Goal: Task Accomplishment & Management: Manage account settings

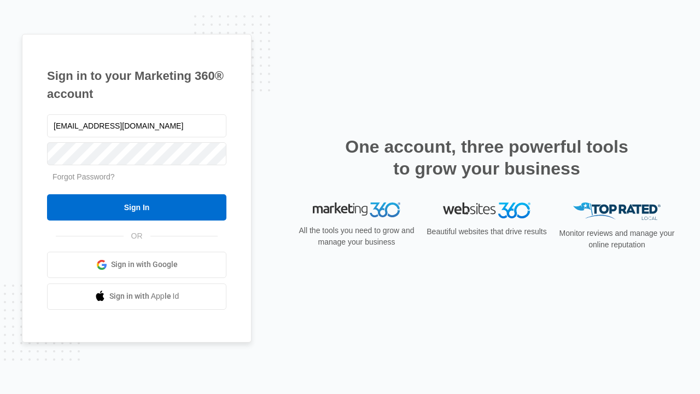
type input "dankie614@gmail.com"
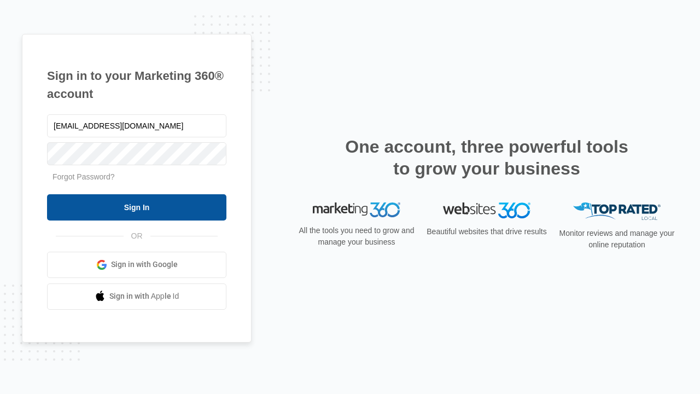
click at [137, 207] on input "Sign In" at bounding box center [136, 207] width 179 height 26
